Goal: Navigation & Orientation: Find specific page/section

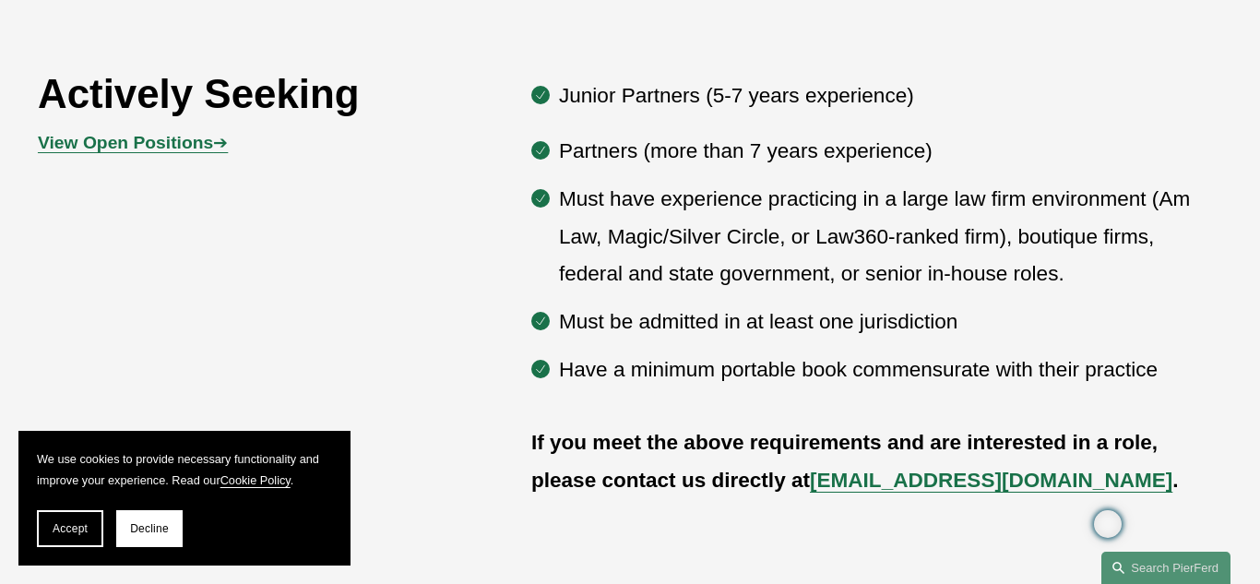
scroll to position [924, 0]
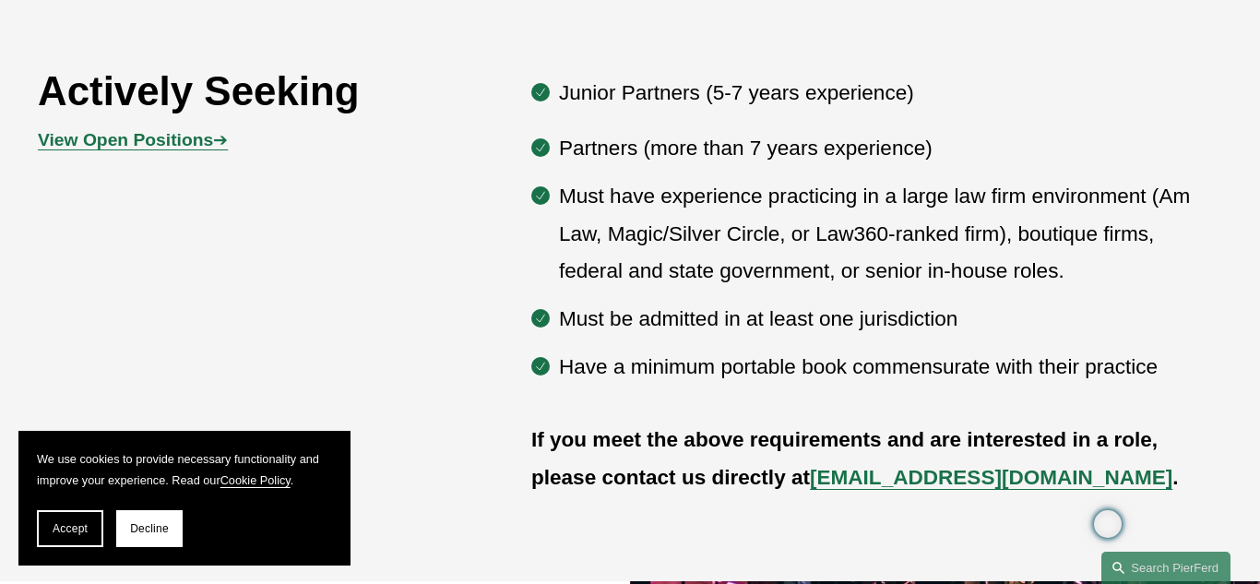
click at [176, 142] on strong "View Open Positions" at bounding box center [125, 139] width 175 height 19
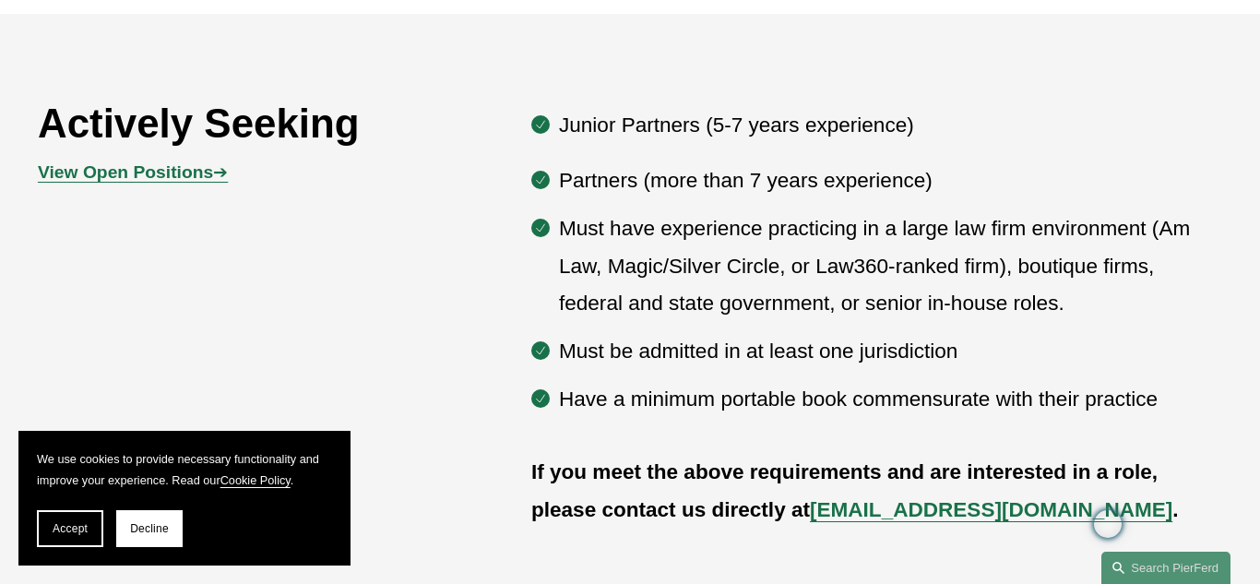
scroll to position [882, 0]
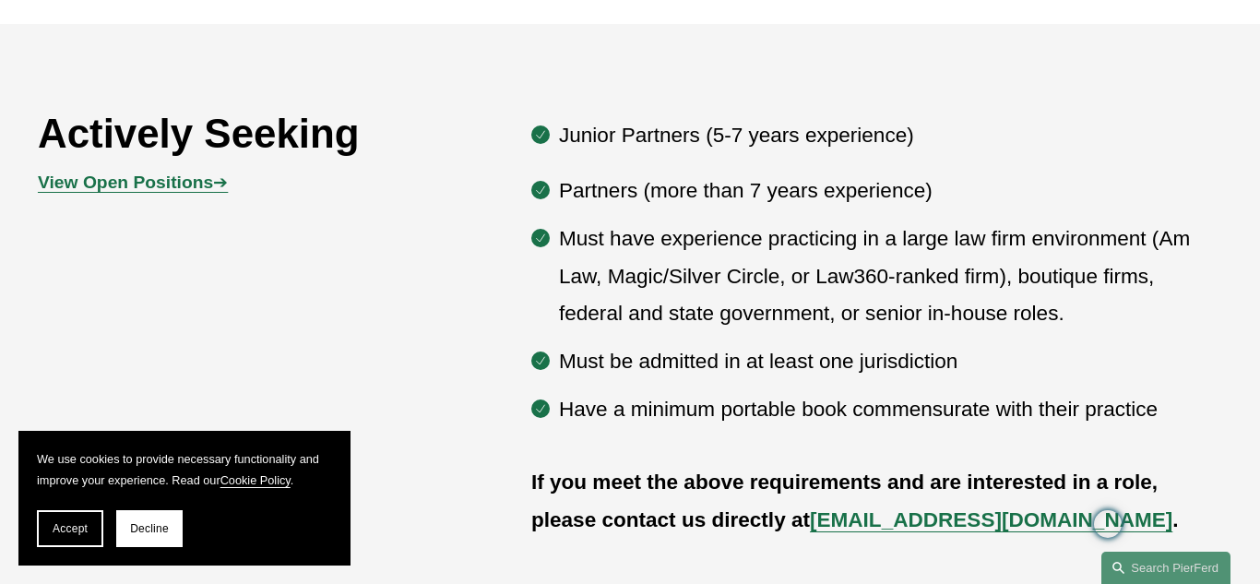
click at [181, 178] on strong "View Open Positions" at bounding box center [125, 181] width 175 height 19
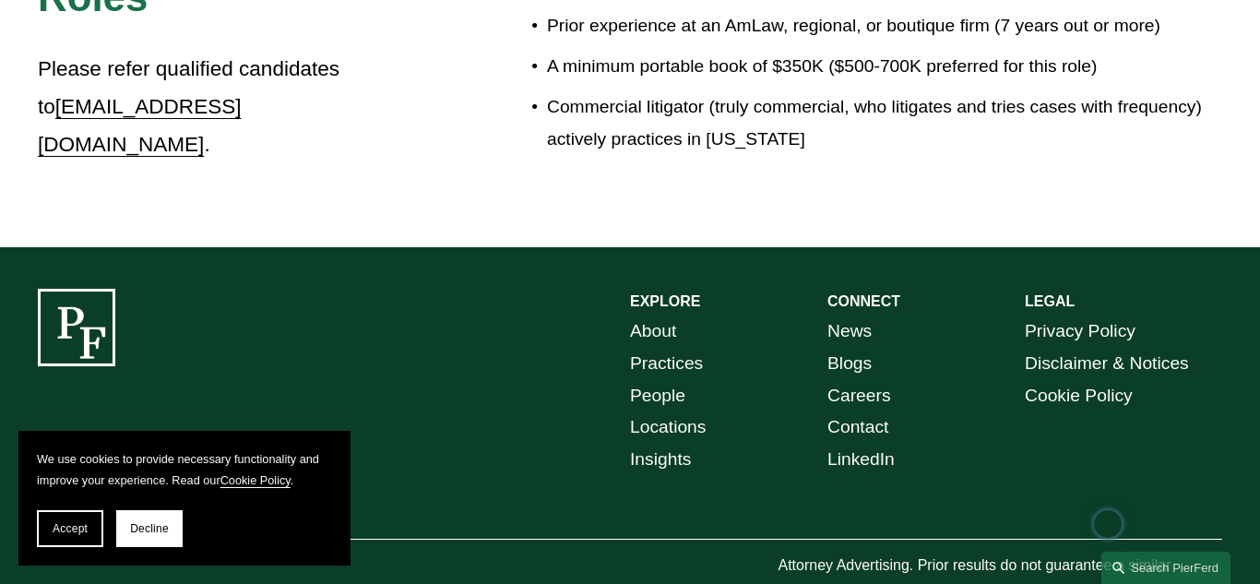
scroll to position [3414, 0]
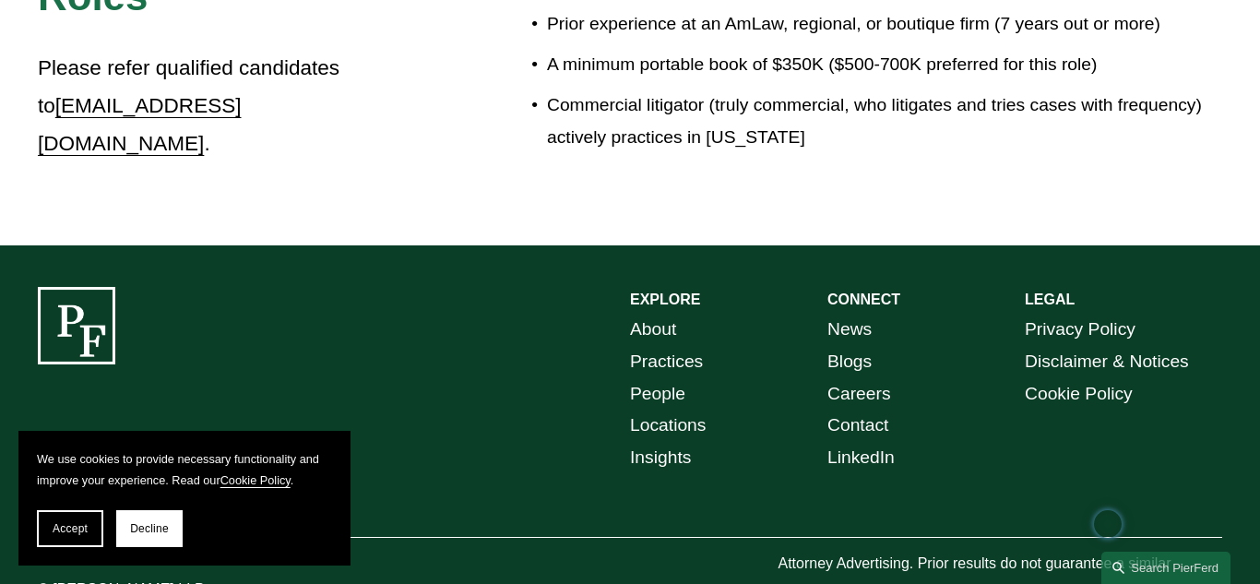
click at [847, 378] on link "Careers" at bounding box center [859, 394] width 64 height 32
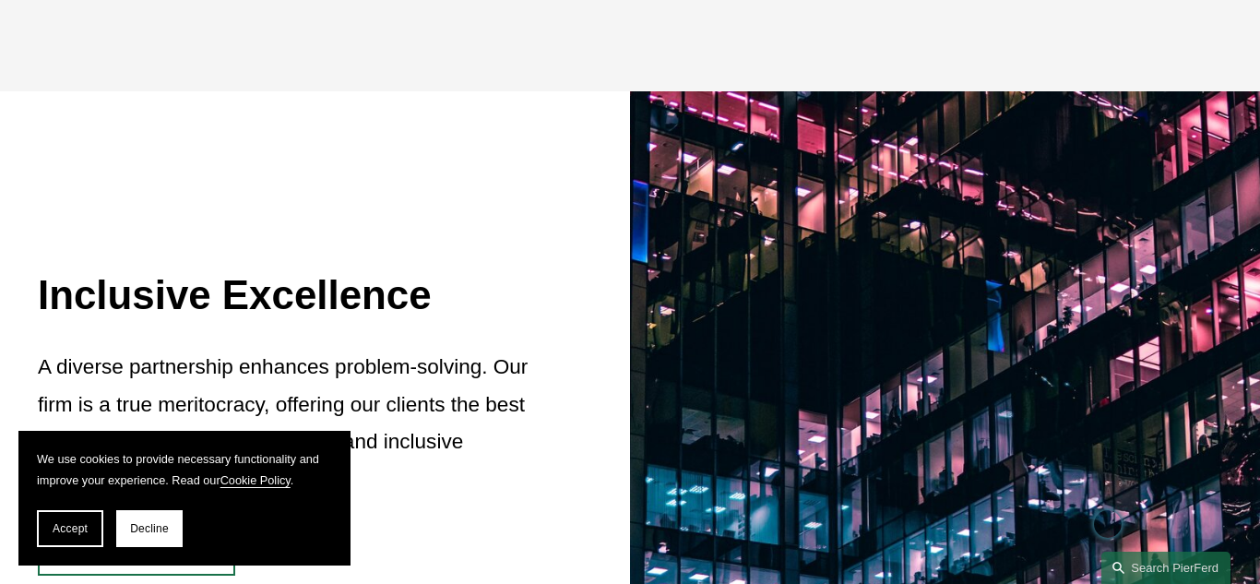
scroll to position [1419, 0]
